Goal: Task Accomplishment & Management: Complete application form

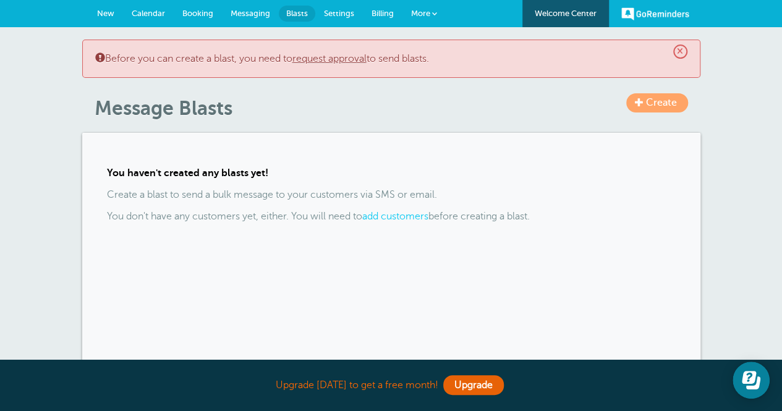
click at [107, 1] on link "New" at bounding box center [105, 13] width 35 height 27
click at [107, 9] on span "New" at bounding box center [105, 13] width 17 height 9
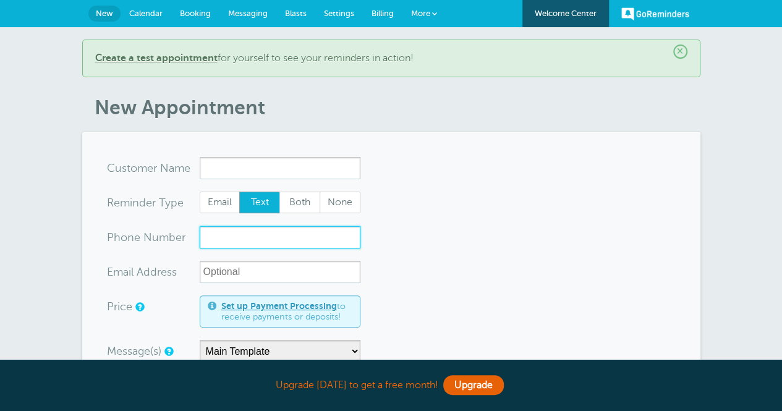
click at [269, 238] on input "xxx-no-autofill" at bounding box center [280, 237] width 161 height 22
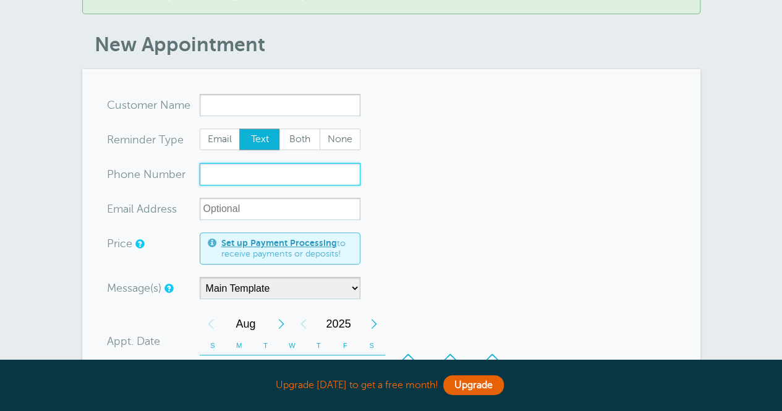
scroll to position [124, 0]
